Goal: Find contact information: Find contact information

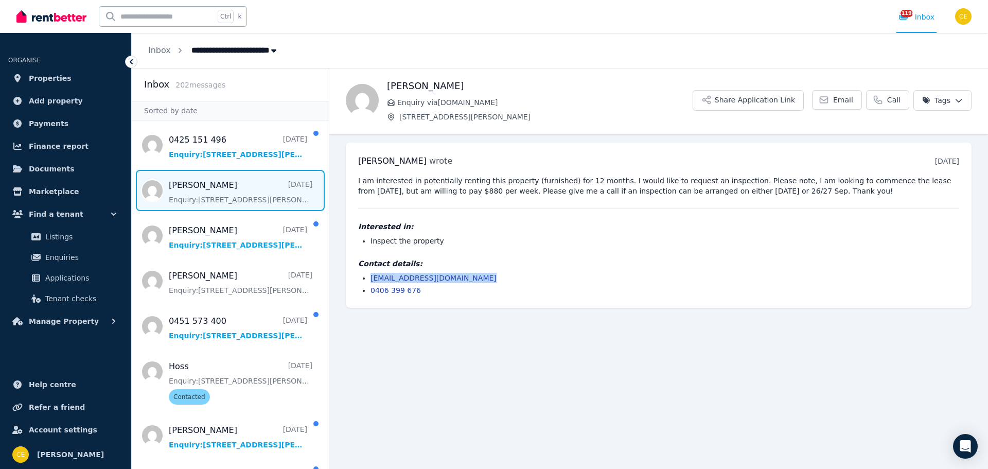
drag, startPoint x: 478, startPoint y: 278, endPoint x: 360, endPoint y: 278, distance: 117.8
click at [360, 278] on ul "[EMAIL_ADDRESS][DOMAIN_NAME] 0406 399 676" at bounding box center [658, 284] width 601 height 23
copy link "[EMAIL_ADDRESS][DOMAIN_NAME]"
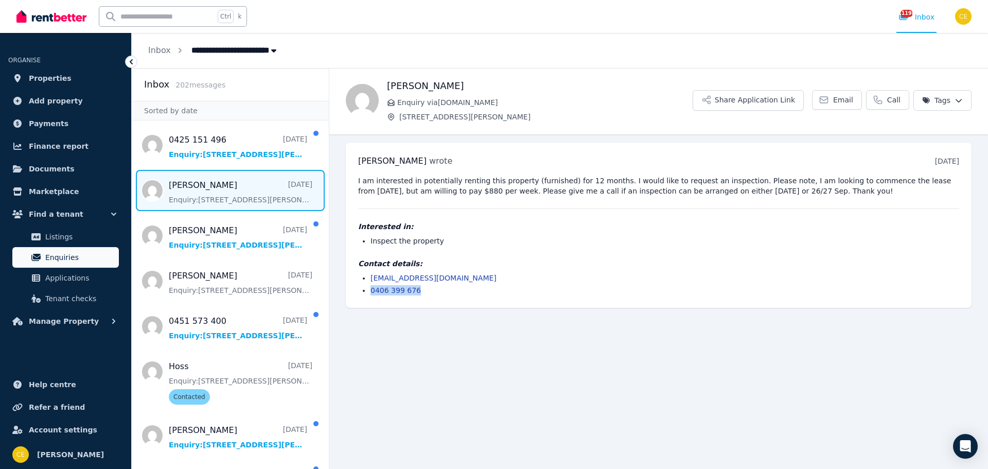
drag, startPoint x: 423, startPoint y: 289, endPoint x: 14, endPoint y: 265, distance: 409.7
click at [370, 289] on li "0406 399 676" at bounding box center [664, 290] width 589 height 10
copy link "0406 399 676"
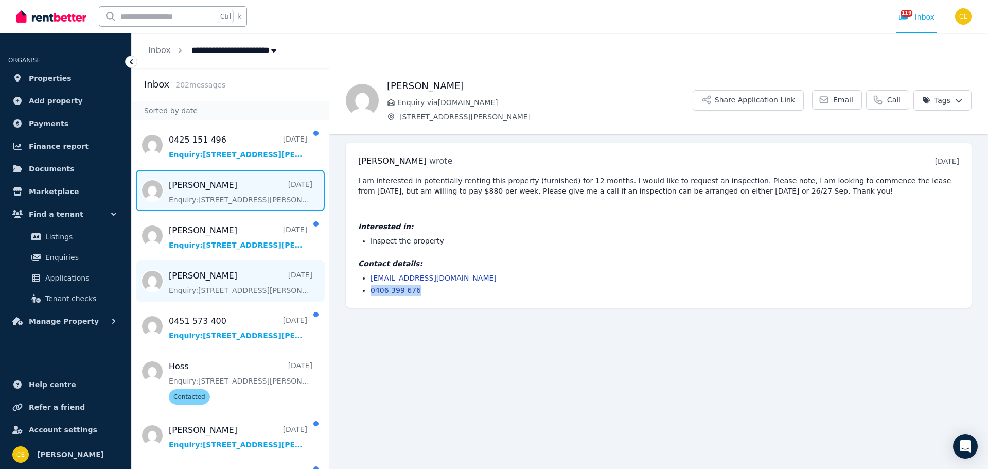
copy link "0406 399 676"
